Goal: Navigation & Orientation: Understand site structure

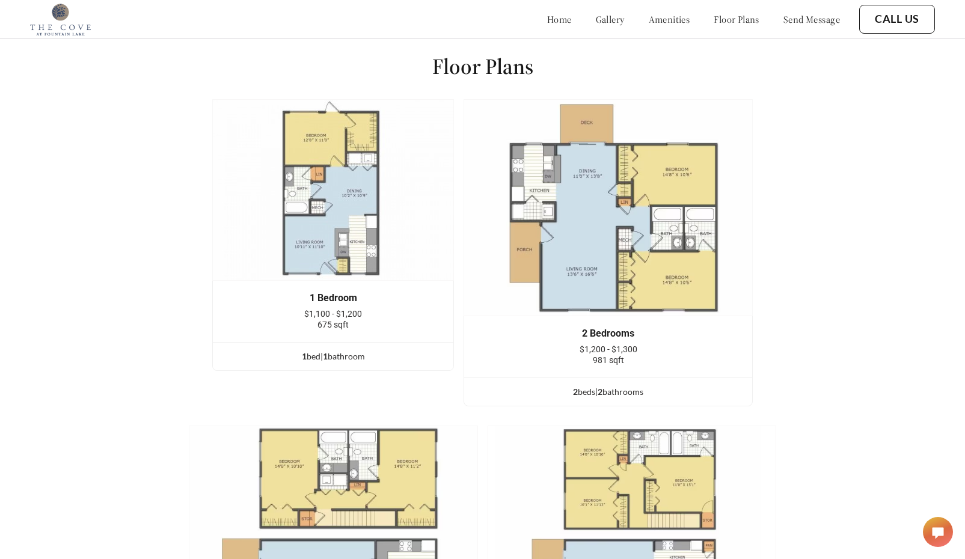
scroll to position [1553, 0]
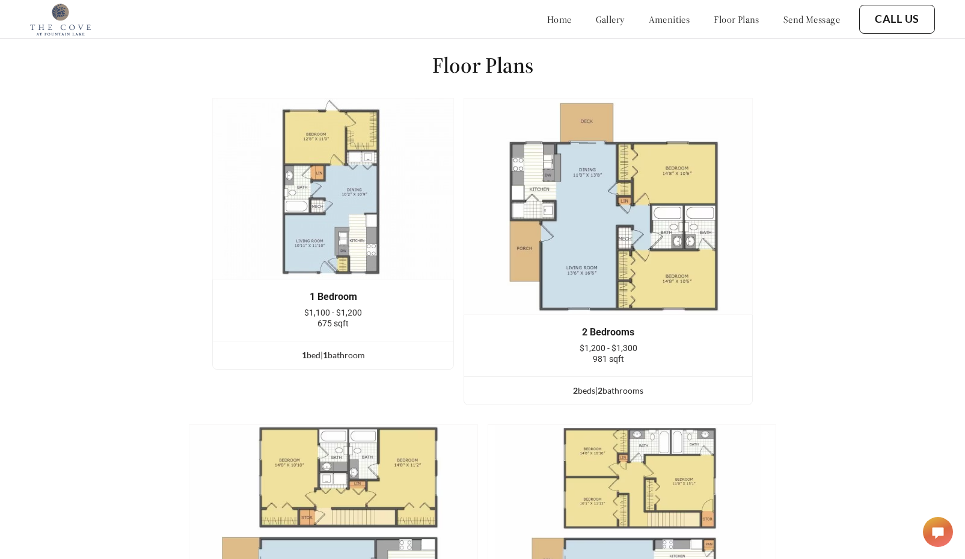
click at [657, 19] on link "amenities" at bounding box center [670, 19] width 42 height 12
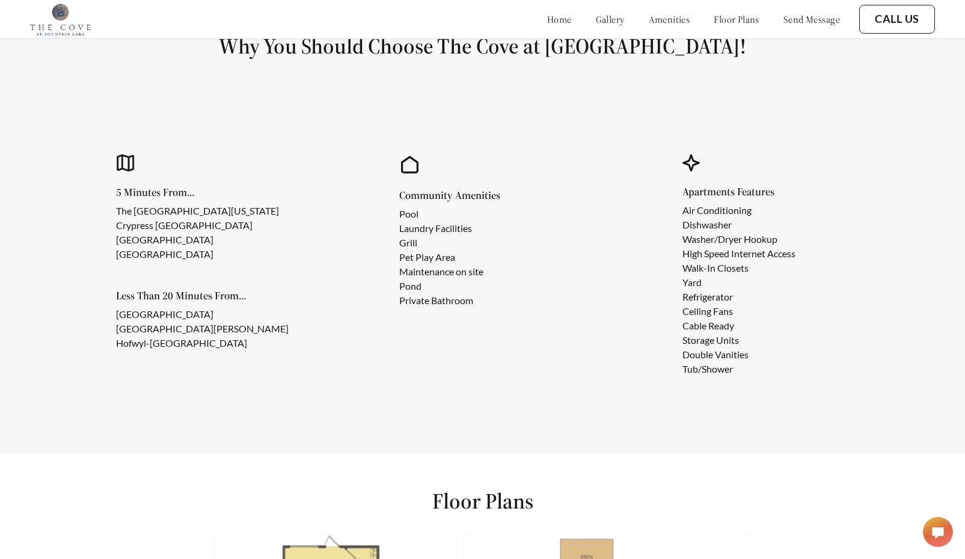
scroll to position [1104, 0]
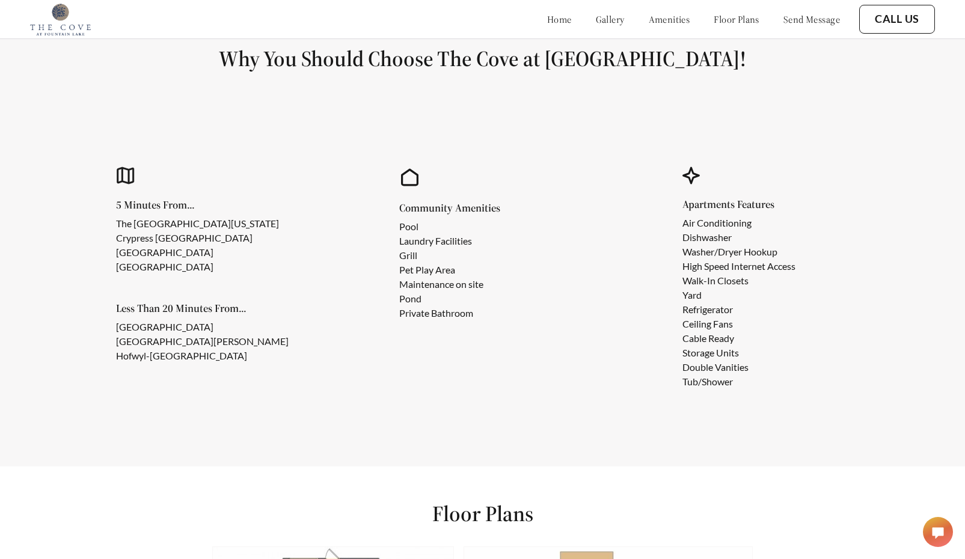
click at [725, 20] on link "floor plans" at bounding box center [737, 19] width 46 height 12
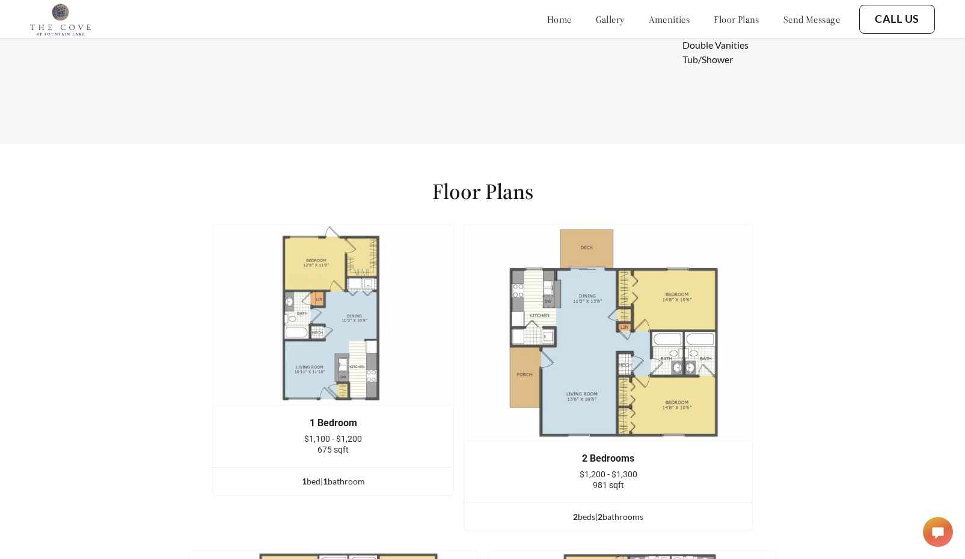
scroll to position [1426, 0]
